Goal: Task Accomplishment & Management: Manage account settings

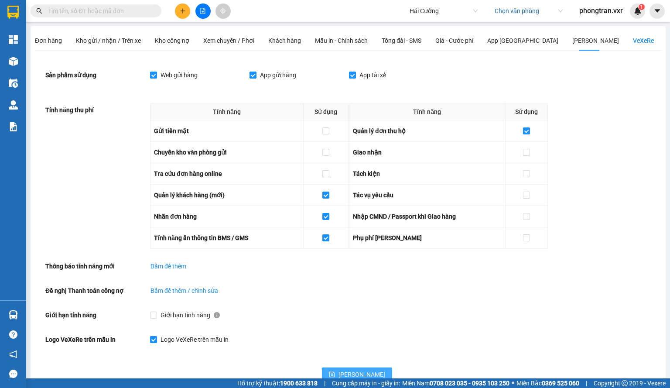
scroll to position [24, 0]
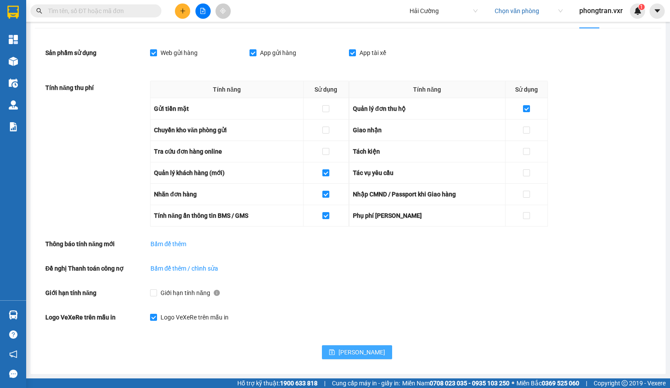
click at [335, 348] on button "[PERSON_NAME]" at bounding box center [357, 352] width 70 height 14
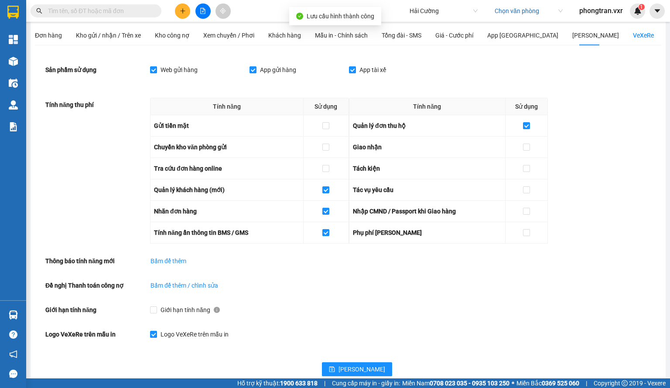
scroll to position [0, 0]
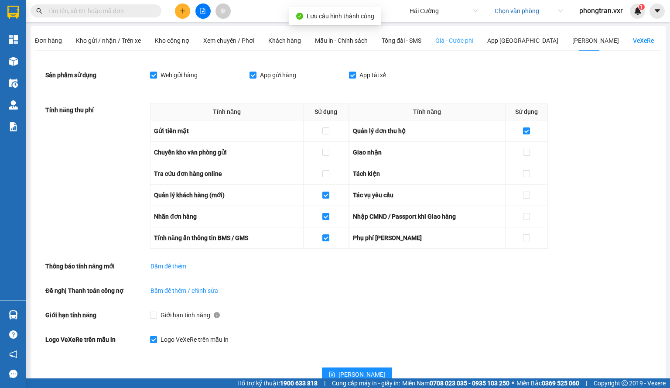
click at [460, 46] on div "Giá - Cước phí" at bounding box center [454, 41] width 38 height 20
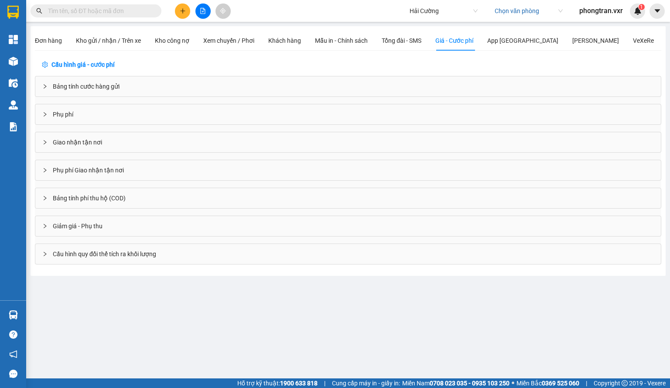
click at [92, 221] on span "Giảm giá - Phụ thu" at bounding box center [78, 226] width 50 height 10
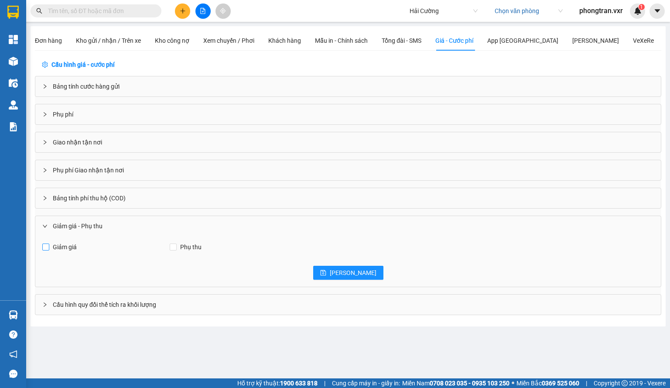
click at [68, 249] on span "Giảm giá" at bounding box center [64, 247] width 31 height 10
click at [49, 249] on input "Giảm giá" at bounding box center [45, 246] width 7 height 7
checkbox input "true"
click at [334, 273] on button "[PERSON_NAME]" at bounding box center [348, 273] width 70 height 14
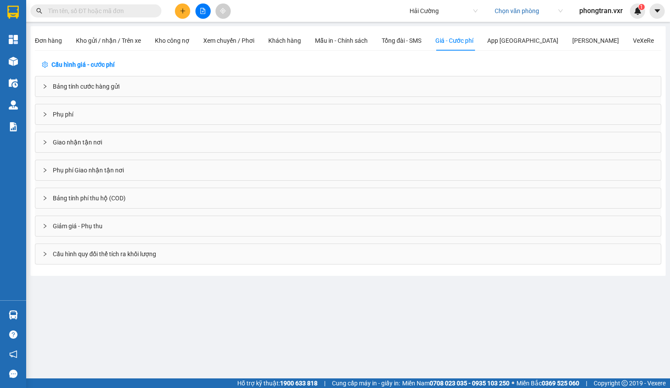
click at [93, 225] on span "Giảm giá - Phụ thu" at bounding box center [78, 226] width 50 height 10
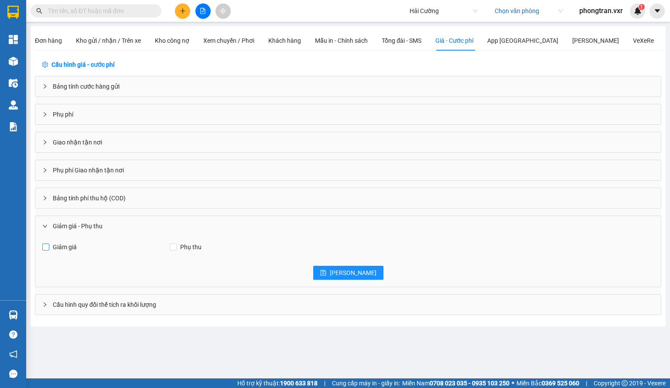
click at [66, 246] on span "Giảm giá" at bounding box center [64, 247] width 31 height 10
click at [49, 246] on input "Giảm giá" at bounding box center [45, 246] width 7 height 7
checkbox input "true"
click at [343, 275] on button "[PERSON_NAME]" at bounding box center [348, 273] width 70 height 14
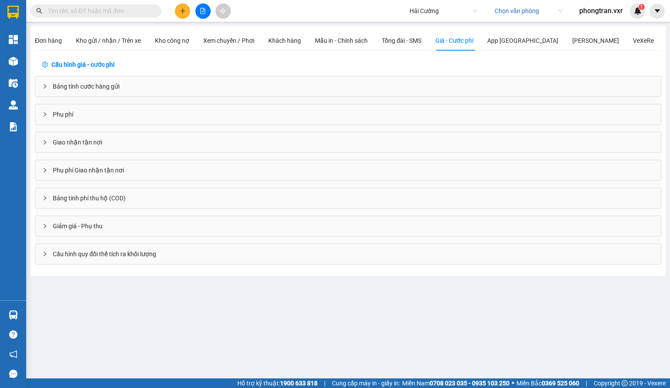
click at [84, 221] on span "Giảm giá - Phụ thu" at bounding box center [78, 226] width 50 height 10
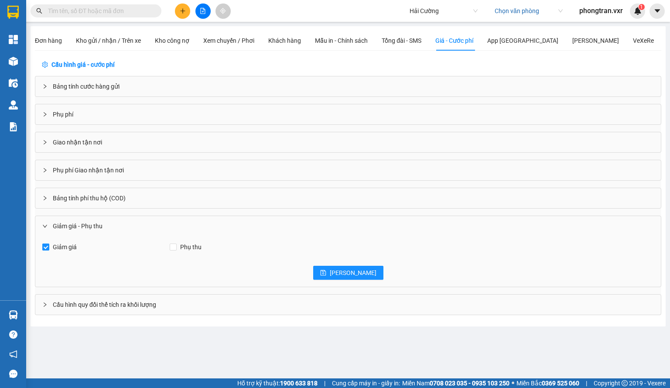
click at [64, 244] on span "Giảm giá" at bounding box center [64, 247] width 31 height 10
click at [49, 244] on input "Giảm giá" at bounding box center [45, 246] width 7 height 7
checkbox input "false"
click at [326, 270] on icon "save" at bounding box center [323, 273] width 6 height 6
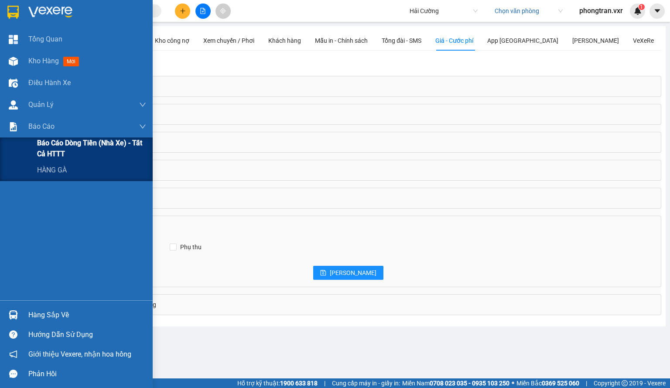
click at [71, 147] on span "Báo cáo dòng tiền (nhà xe) - tất cả HTTT" at bounding box center [91, 148] width 109 height 22
